Goal: Learn about a topic

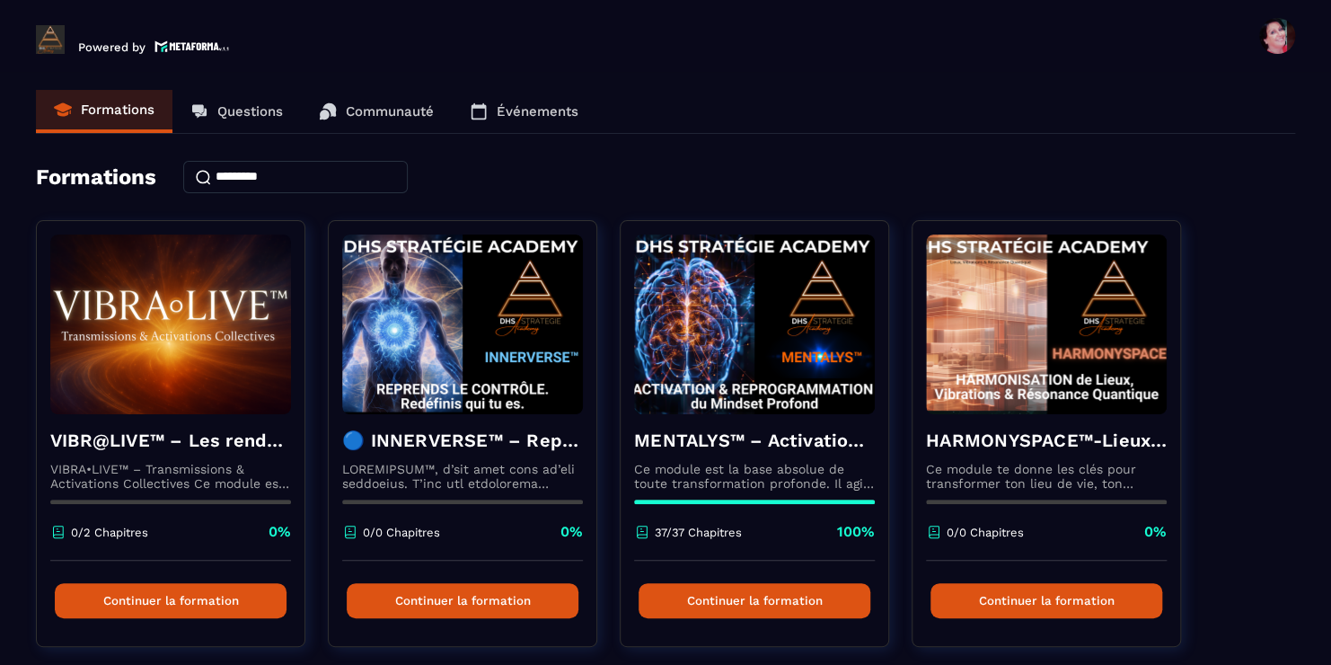
click at [1219, 638] on div "VIBR@LIVE™ – Les rendez-vous d’intégration vivante VIBRA•LIVE™ – Transmissions …" at bounding box center [665, 669] width 1259 height 898
drag, startPoint x: 1275, startPoint y: 644, endPoint x: 1272, endPoint y: 655, distance: 11.1
click at [1272, 655] on div "VIBR@LIVE™ – Les rendez-vous d’intégration vivante VIBRA•LIVE™ – Transmissions …" at bounding box center [665, 669] width 1259 height 898
drag, startPoint x: 1272, startPoint y: 655, endPoint x: 940, endPoint y: 654, distance: 331.4
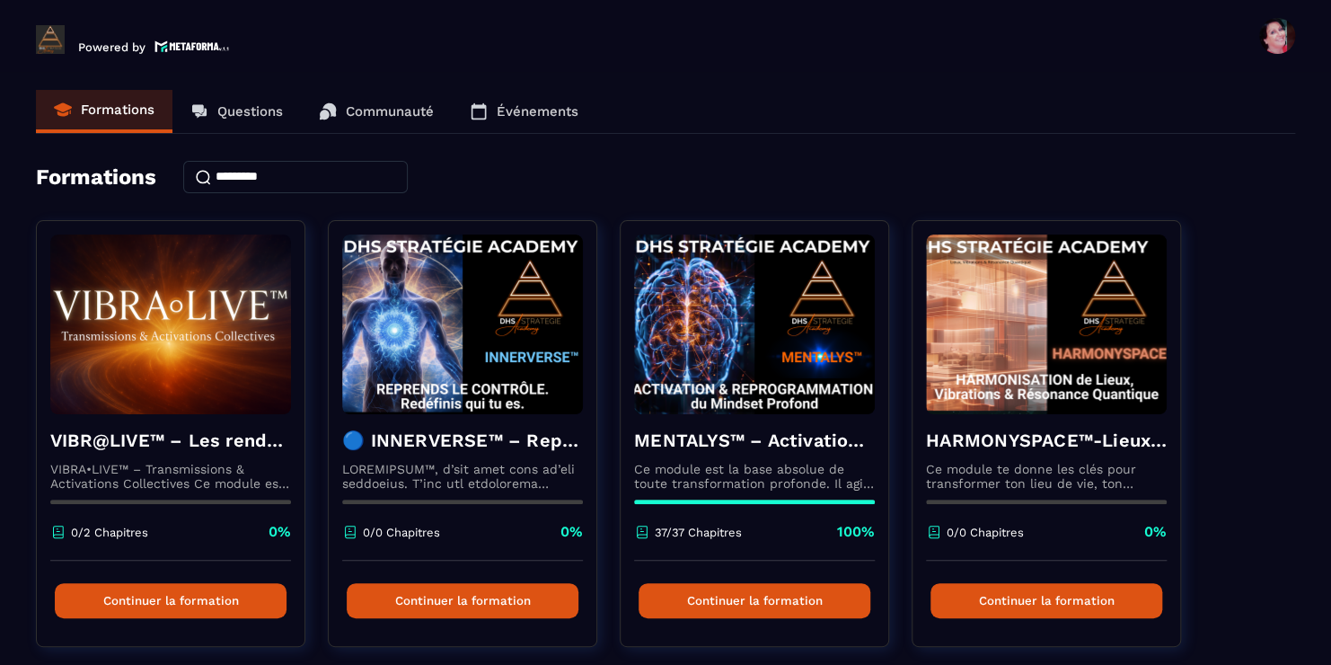
click at [940, 654] on link "HARMONYSPACE™-Lieux, Vibrations & Résonance Quantique Ce module te donne les c…" at bounding box center [1058, 444] width 292 height 449
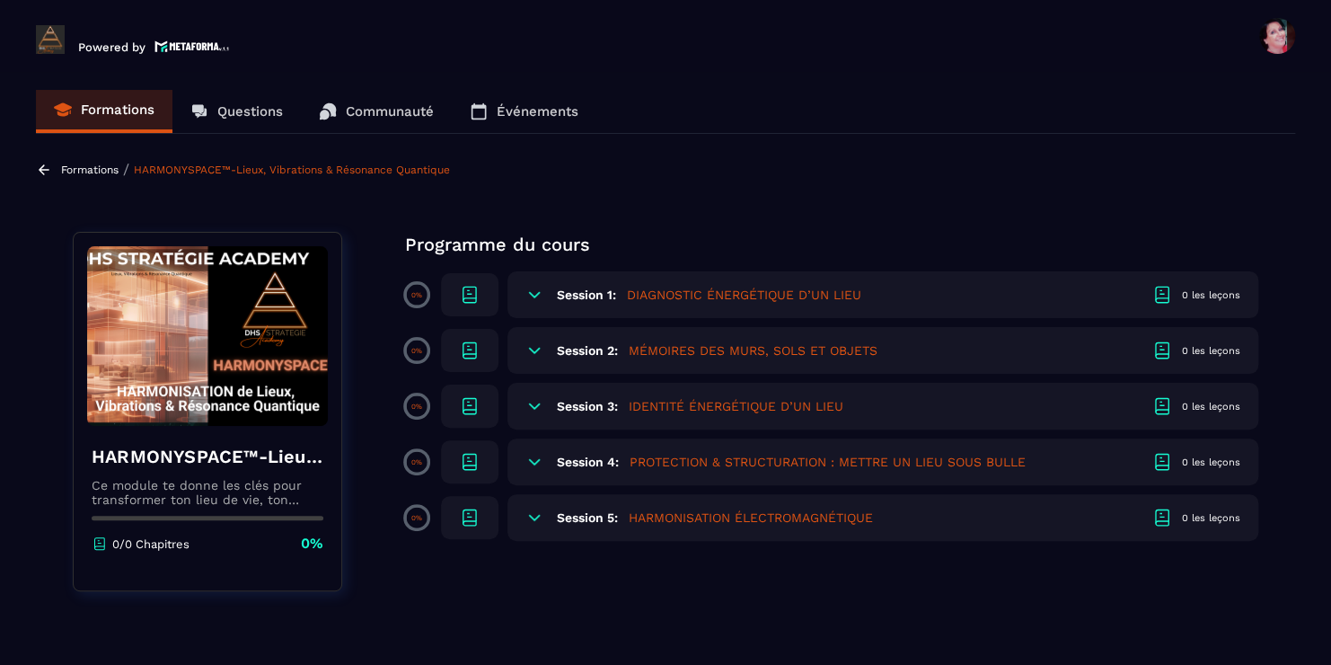
click at [940, 654] on section "Formations Questions Communauté Événements Formations / HARMONYSPACE™-Lieux, Vi…" at bounding box center [665, 372] width 1331 height 600
